Goal: Navigation & Orientation: Find specific page/section

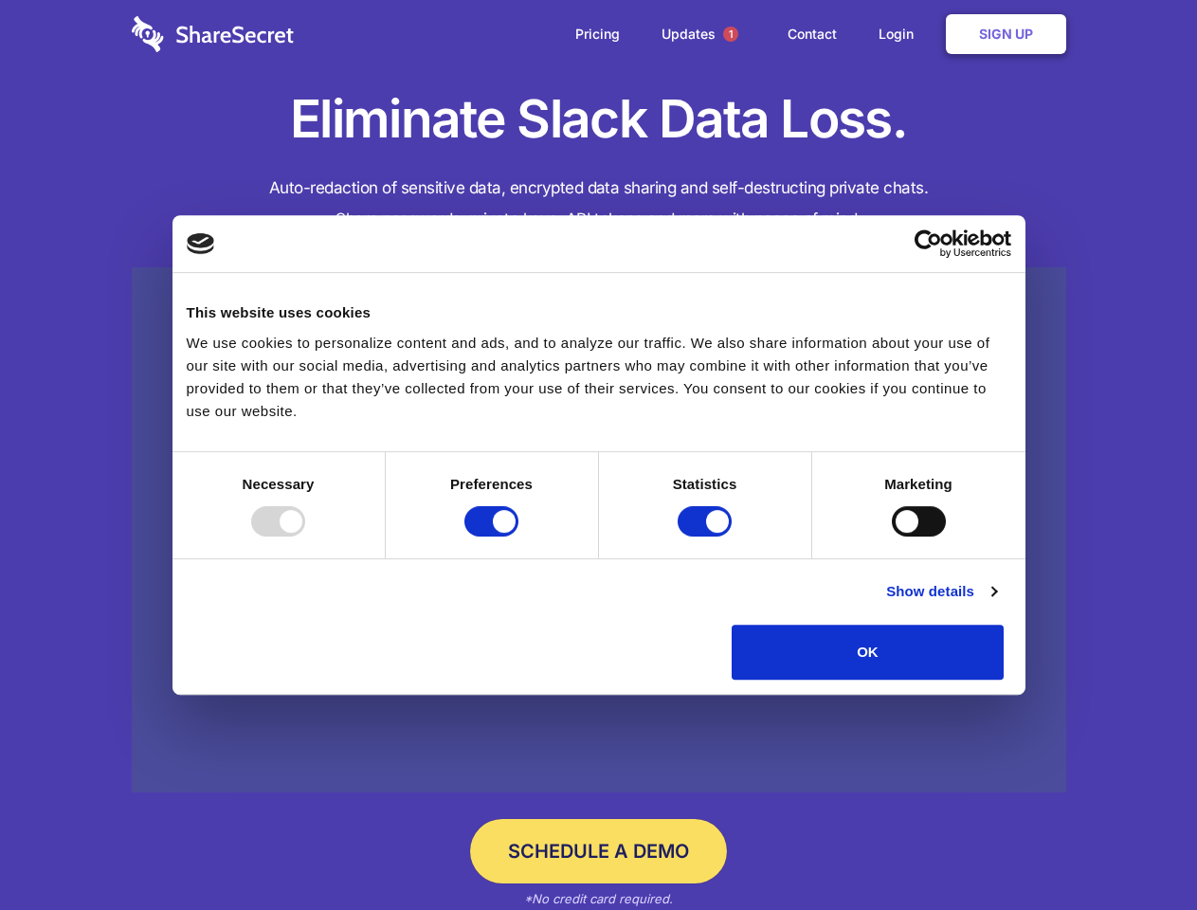
click at [305, 536] on div at bounding box center [278, 521] width 54 height 30
click at [518, 536] on input "Preferences" at bounding box center [491, 521] width 54 height 30
checkbox input "false"
click at [707, 536] on input "Statistics" at bounding box center [705, 521] width 54 height 30
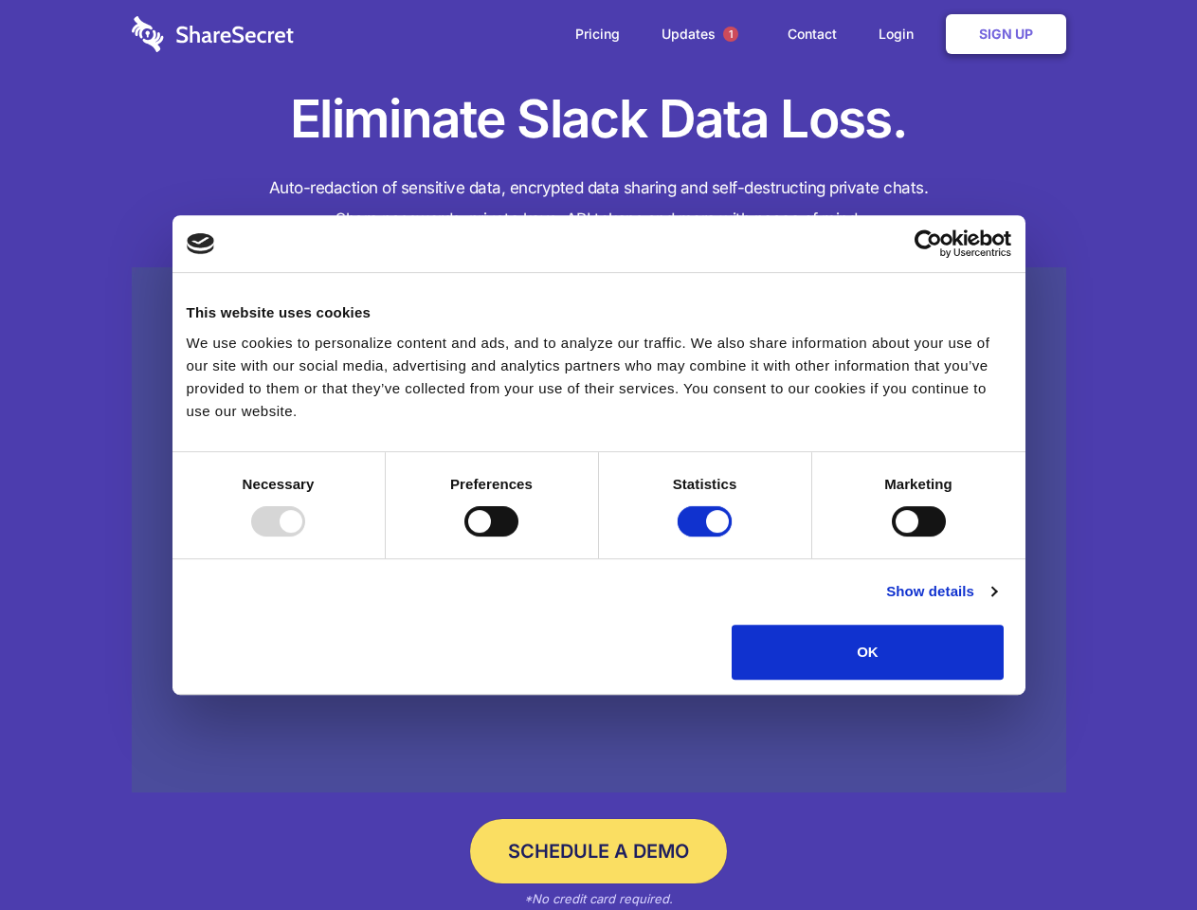
checkbox input "false"
click at [892, 536] on input "Marketing" at bounding box center [919, 521] width 54 height 30
checkbox input "true"
click at [996, 603] on link "Show details" at bounding box center [941, 591] width 110 height 23
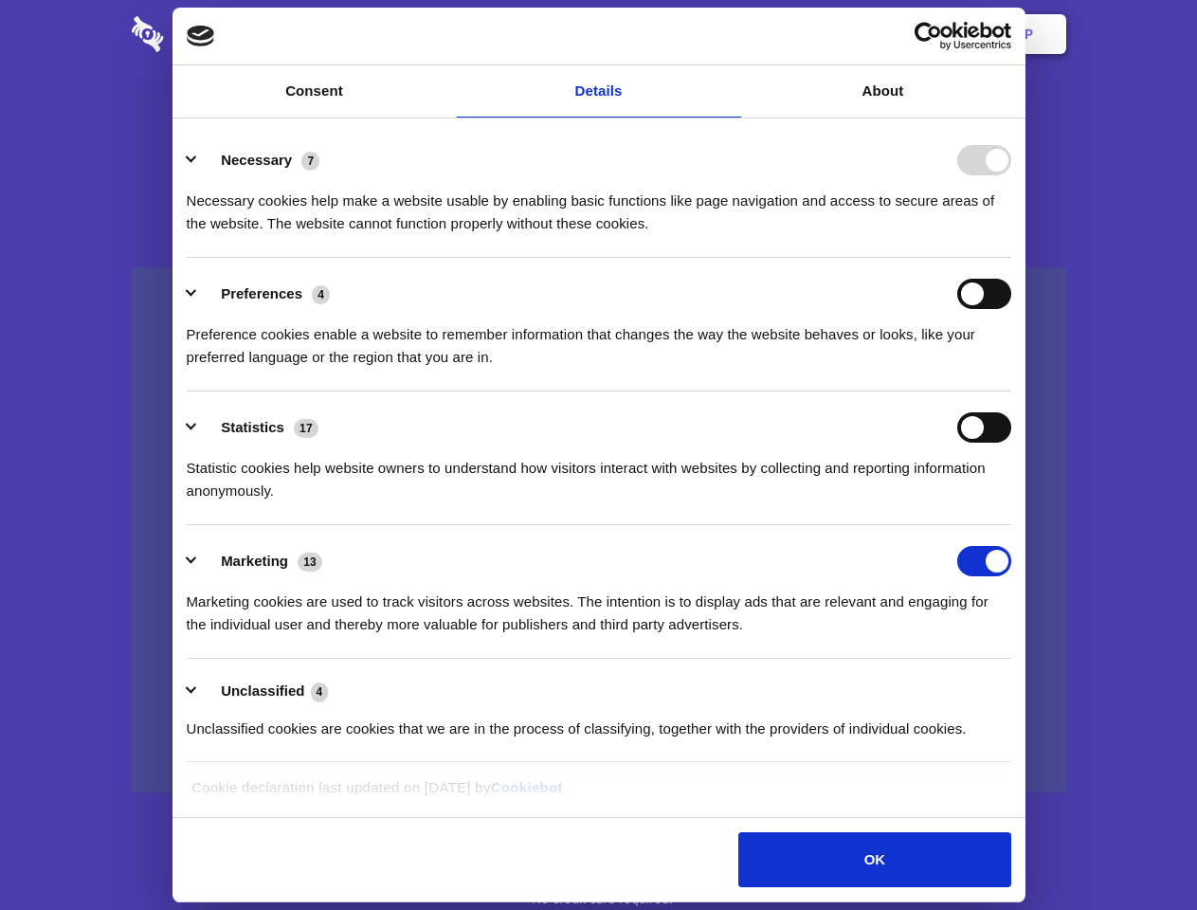
click at [1011, 258] on li "Necessary 7 Necessary cookies help make a website usable by enabling basic func…" at bounding box center [599, 191] width 824 height 134
click at [730, 34] on span "1" at bounding box center [730, 34] width 15 height 15
